Goal: Task Accomplishment & Management: Manage account settings

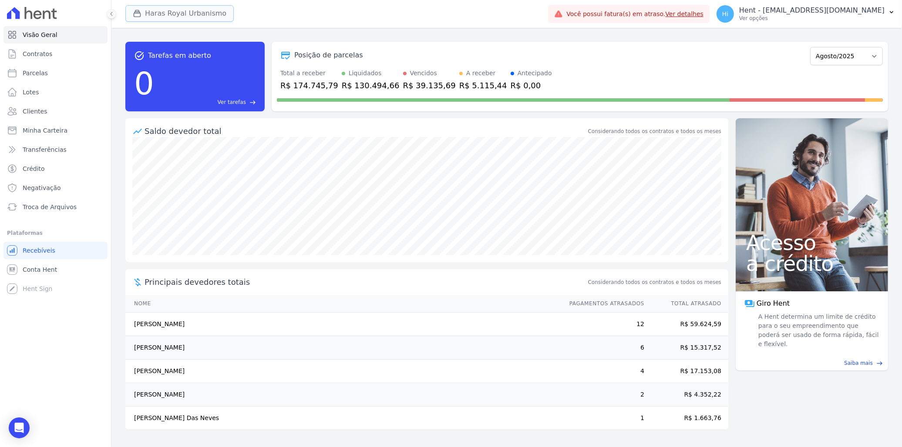
click at [171, 14] on button "Haras Royal Urbanismo" at bounding box center [179, 13] width 108 height 17
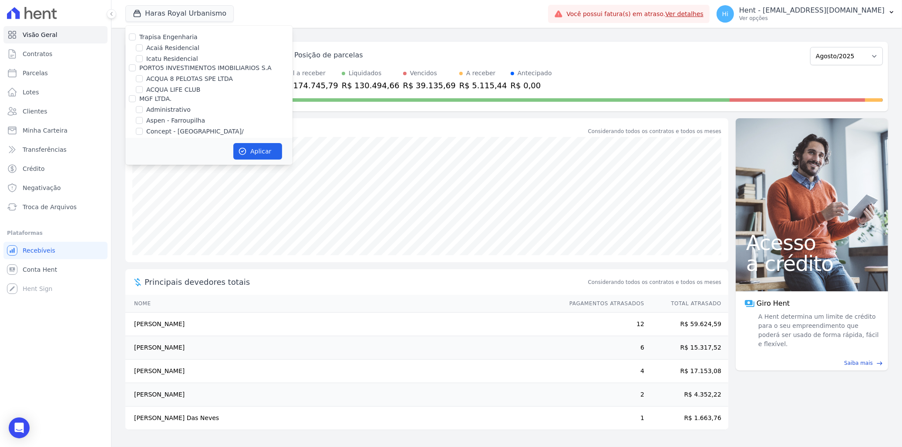
scroll to position [3268, 0]
click at [188, 184] on label "HARAS ROYAL URBANISMO" at bounding box center [186, 188] width 81 height 9
click at [143, 185] on input "HARAS ROYAL URBANISMO" at bounding box center [139, 188] width 7 height 7
checkbox input "false"
click at [163, 144] on label "HABRAS SUZANO" at bounding box center [172, 148] width 53 height 9
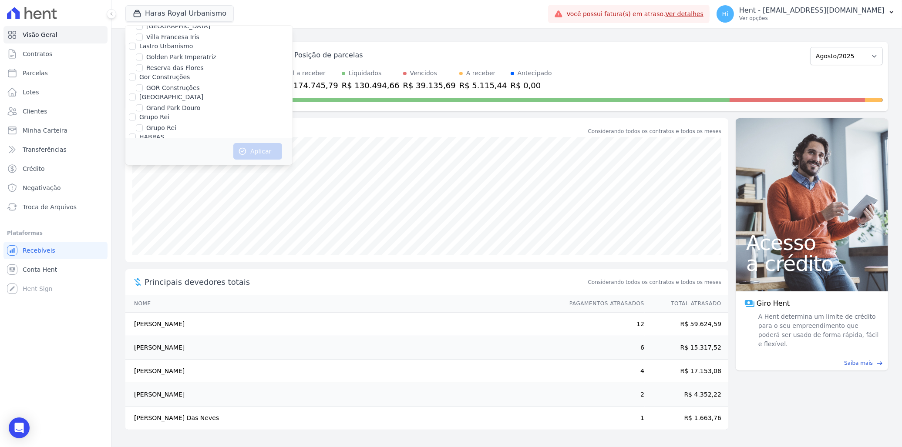
click at [143, 144] on input "HABRAS SUZANO" at bounding box center [139, 147] width 7 height 7
checkbox input "true"
click at [247, 151] on button "Aplicar" at bounding box center [257, 151] width 49 height 17
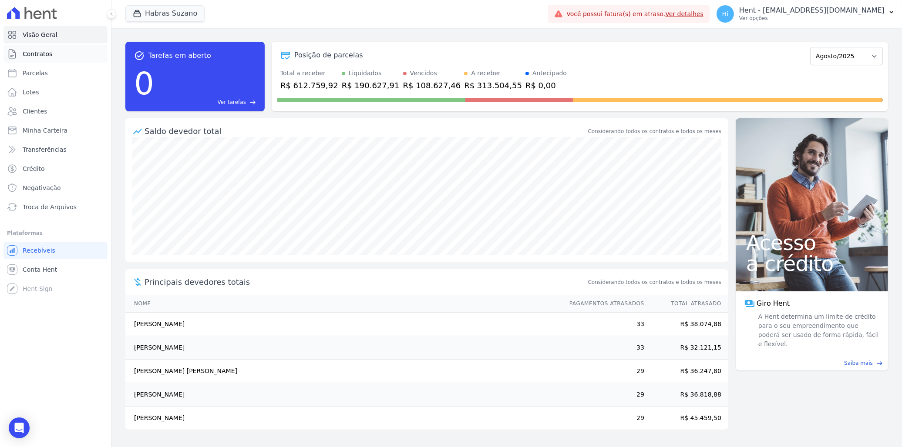
click at [47, 55] on span "Contratos" at bounding box center [38, 54] width 30 height 9
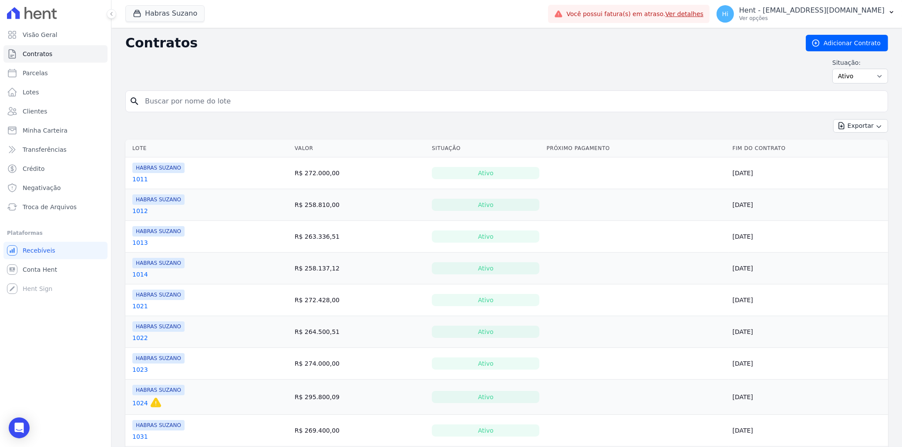
click at [138, 180] on link "1011" at bounding box center [140, 179] width 16 height 9
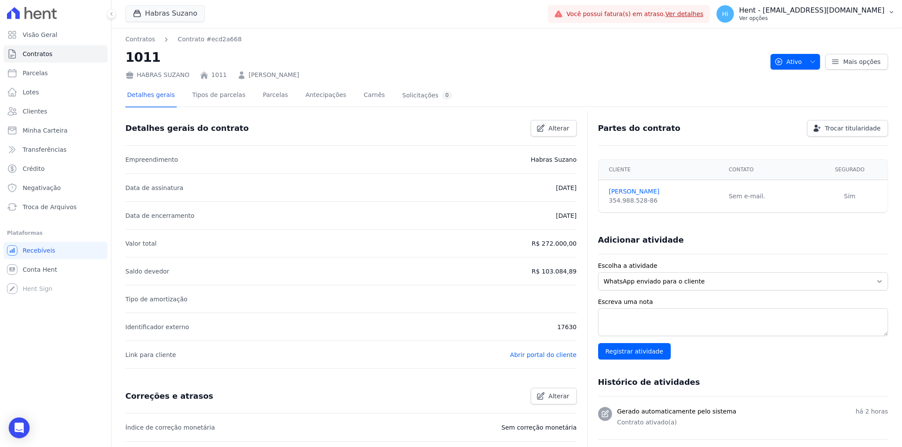
click at [829, 13] on p "Hent - [EMAIL_ADDRESS][DOMAIN_NAME]" at bounding box center [811, 10] width 145 height 9
click at [805, 11] on p "Hent - [EMAIL_ADDRESS][DOMAIN_NAME]" at bounding box center [811, 10] width 145 height 9
click at [791, 9] on p "Hent - [EMAIL_ADDRESS][DOMAIN_NAME]" at bounding box center [811, 10] width 145 height 9
click at [800, 9] on p "Hent - [EMAIL_ADDRESS][DOMAIN_NAME]" at bounding box center [811, 10] width 145 height 9
click at [40, 31] on span "Visão Geral" at bounding box center [40, 34] width 35 height 9
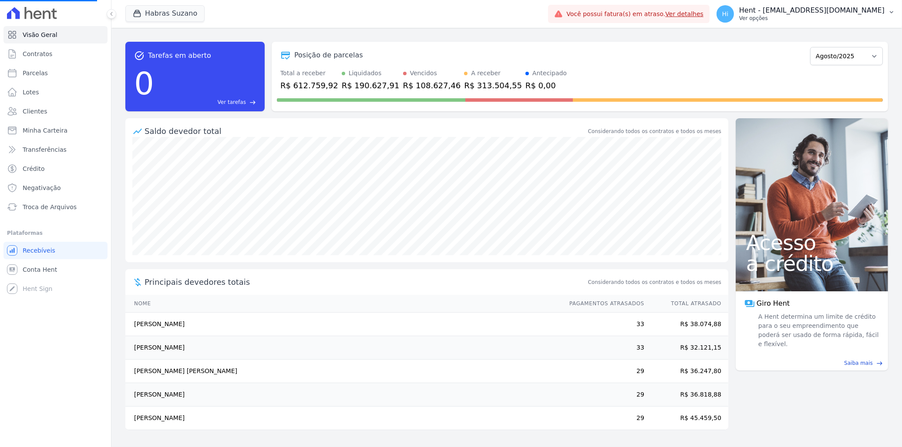
click at [843, 18] on p "Ver opções" at bounding box center [811, 18] width 145 height 7
click at [890, 9] on icon "button" at bounding box center [891, 12] width 7 height 7
click at [836, 17] on p "Ver opções" at bounding box center [811, 18] width 145 height 7
click at [825, 12] on p "Hent - [EMAIL_ADDRESS][DOMAIN_NAME]" at bounding box center [811, 10] width 145 height 9
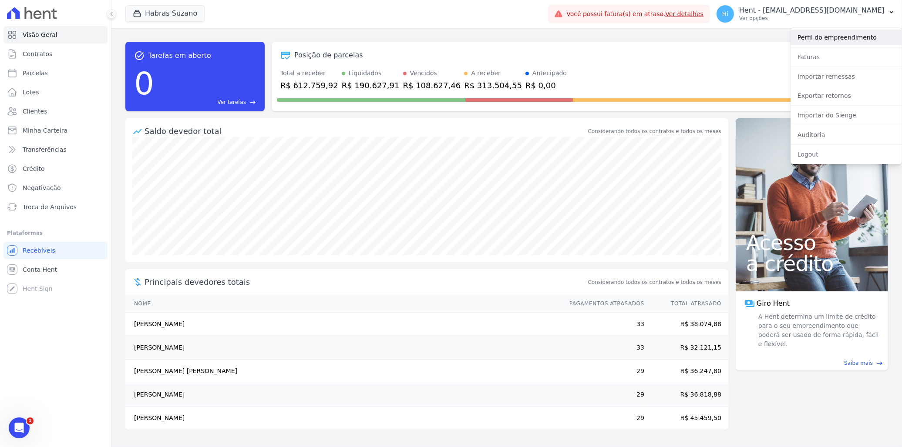
click at [841, 37] on link "Perfil do empreendimento" at bounding box center [845, 38] width 111 height 16
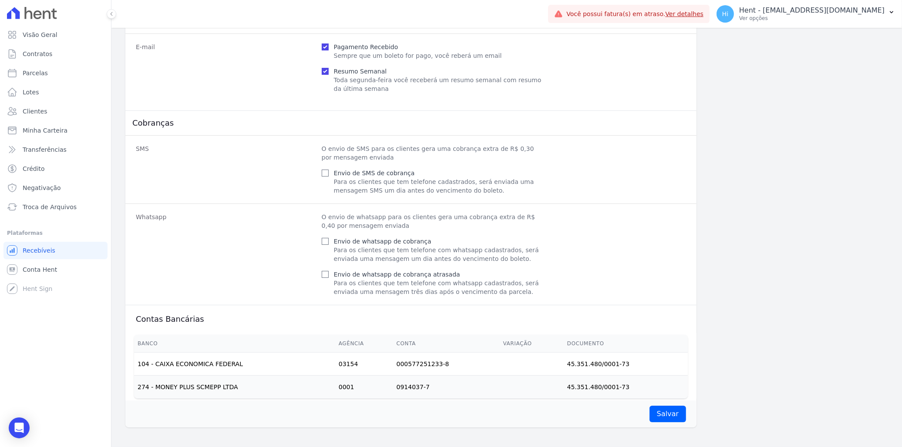
scroll to position [383, 0]
